Goal: Find specific page/section: Find specific page/section

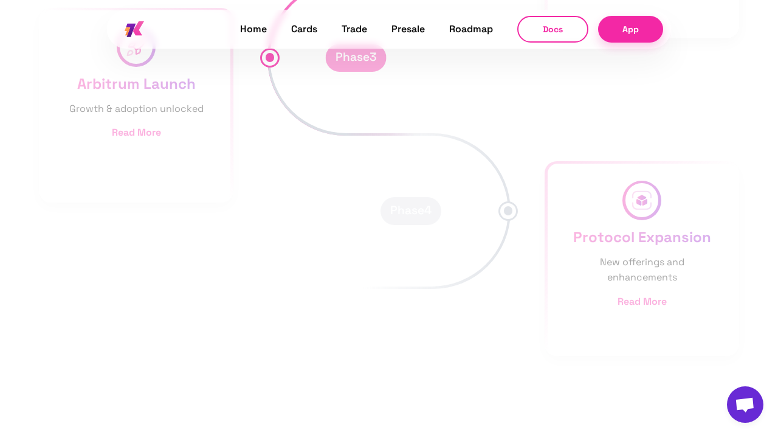
scroll to position [6280, 0]
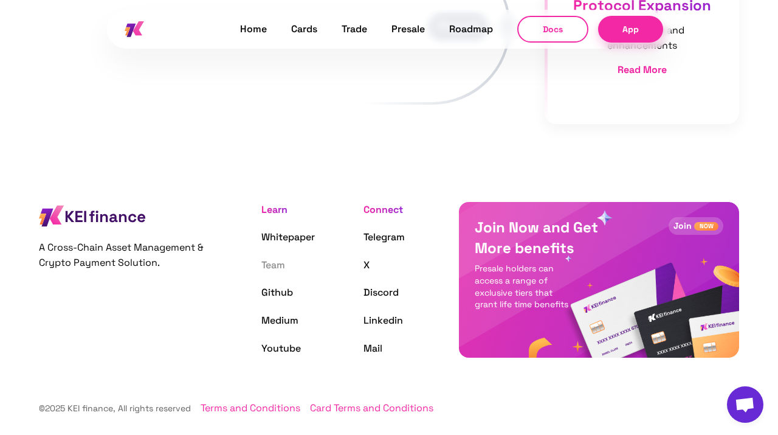
click at [274, 266] on link "Team" at bounding box center [273, 264] width 24 height 13
click at [270, 263] on link "Team" at bounding box center [273, 264] width 24 height 13
click at [275, 264] on link "Team" at bounding box center [273, 264] width 24 height 13
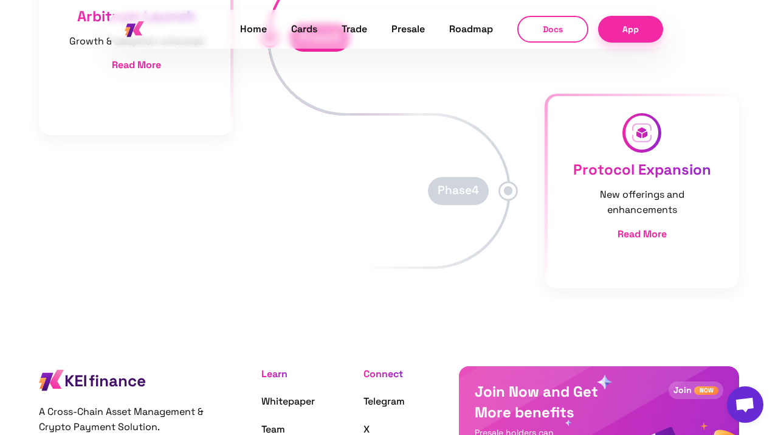
scroll to position [6280, 0]
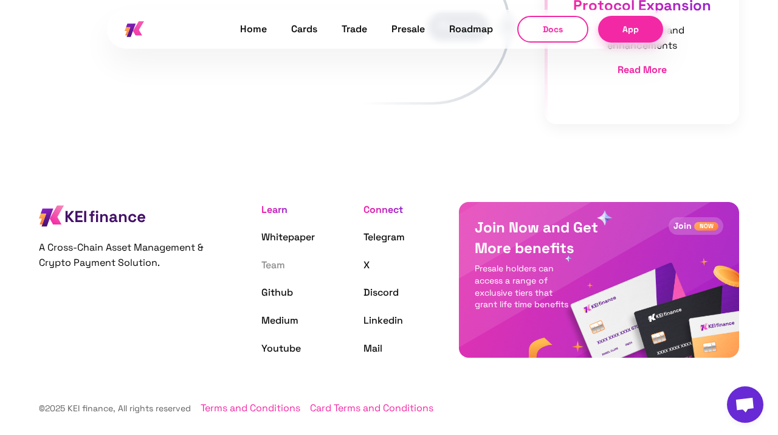
click at [277, 259] on link "Team" at bounding box center [273, 264] width 24 height 13
click at [274, 289] on link "Github" at bounding box center [277, 292] width 32 height 13
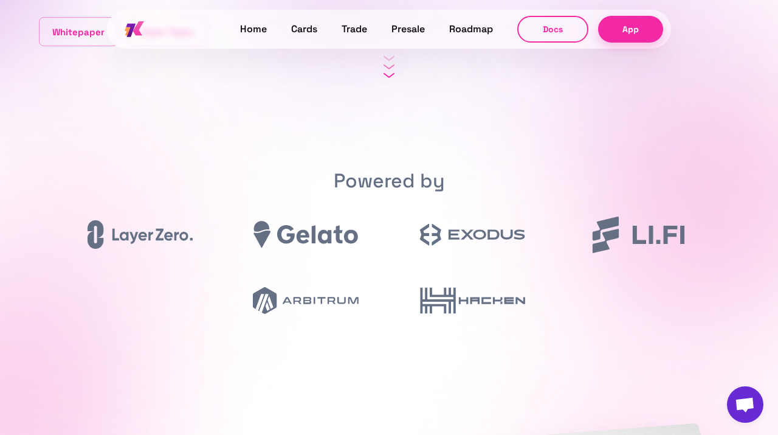
scroll to position [0, 0]
